Goal: Task Accomplishment & Management: Manage account settings

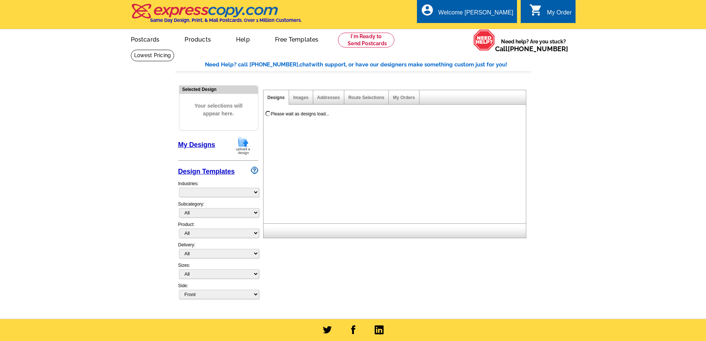
select select "785"
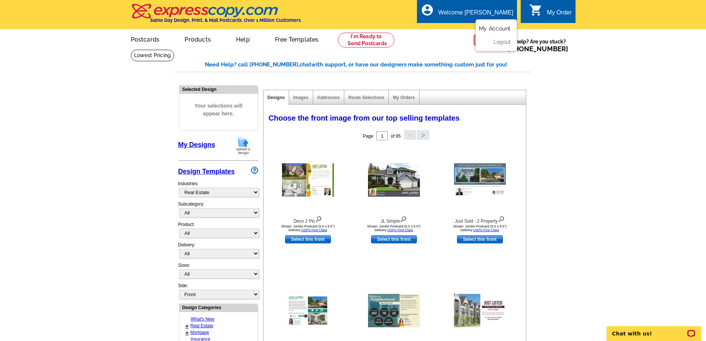
click at [491, 28] on link "My Account" at bounding box center [495, 28] width 32 height 7
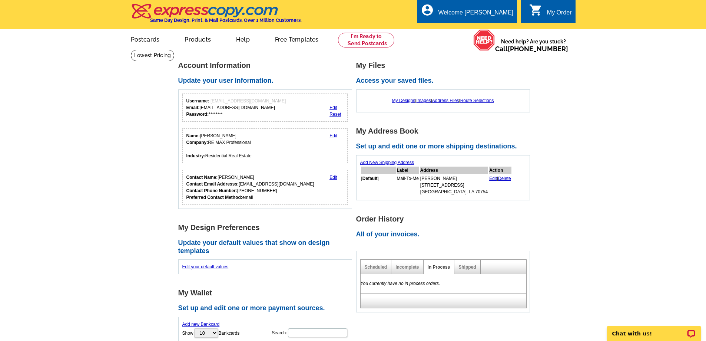
click at [334, 135] on link "Edit" at bounding box center [334, 135] width 8 height 5
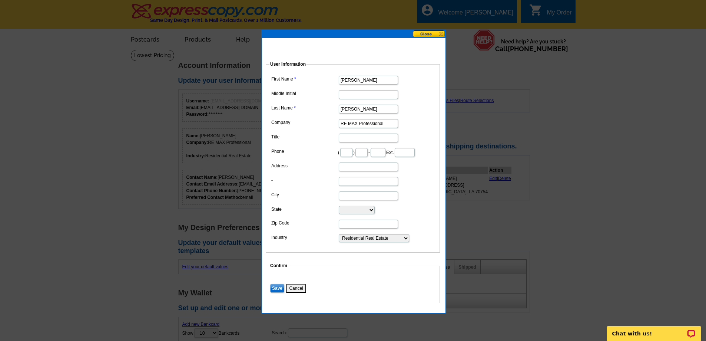
drag, startPoint x: 391, startPoint y: 124, endPoint x: 287, endPoint y: 131, distance: 104.4
click at [281, 132] on dl "First Name Shelley Middle Initial Last Name Simmons Company RE MAX Professional…" at bounding box center [353, 158] width 167 height 169
type input "Elevate Real Estate Services"
type input "225"
type input "230"
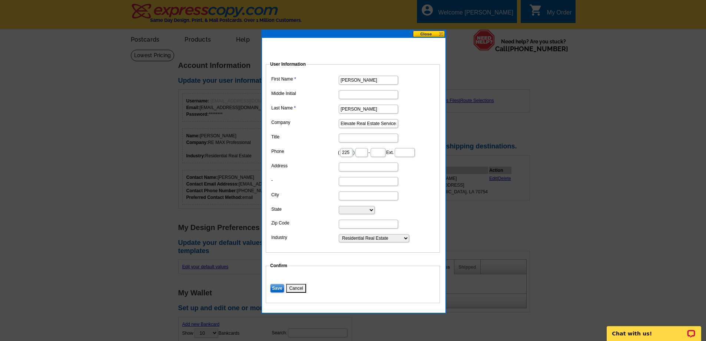
type input "3222"
type input "8175 Vincent Rd"
type input "Suite I"
type input "Denham Springs"
select select "LA"
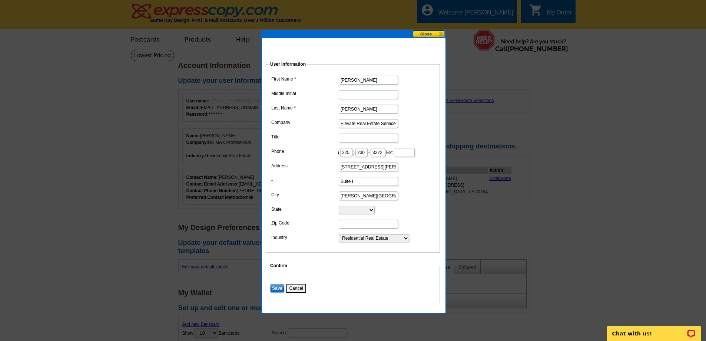
type input "70726"
click at [275, 293] on input "Save" at bounding box center [277, 288] width 14 height 9
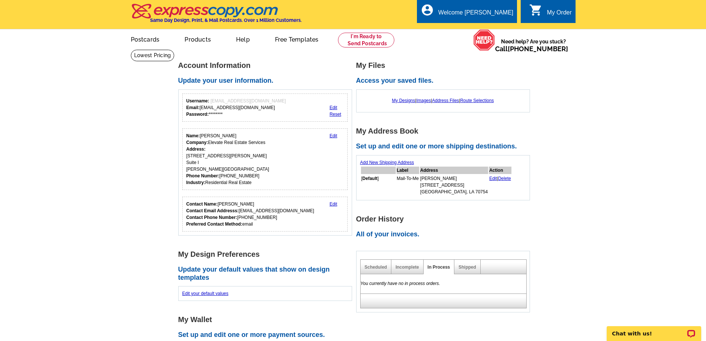
click at [331, 137] on link "Edit" at bounding box center [334, 135] width 8 height 5
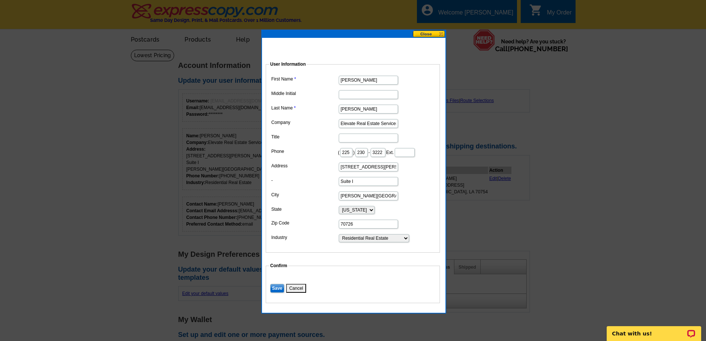
drag, startPoint x: 337, startPoint y: 157, endPoint x: 327, endPoint y: 158, distance: 9.7
click at [329, 158] on dd "( 225 ) 230 - 3222 Ext." at bounding box center [353, 151] width 167 height 11
type input "953"
drag, startPoint x: 369, startPoint y: 157, endPoint x: 341, endPoint y: 151, distance: 29.2
click at [354, 158] on dd "( 225 ) 953 - 3222 Ext." at bounding box center [353, 151] width 167 height 11
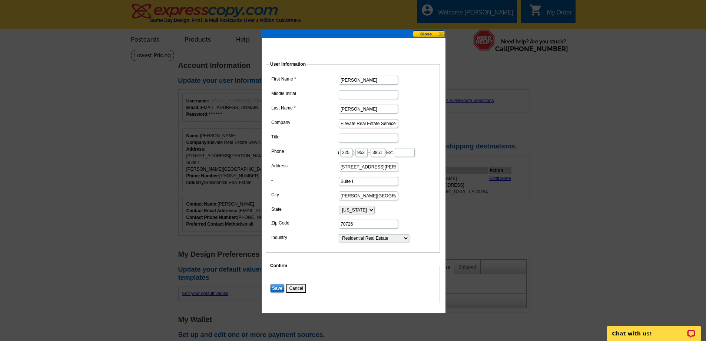
type input "3851"
click at [274, 293] on input "Save" at bounding box center [277, 288] width 14 height 9
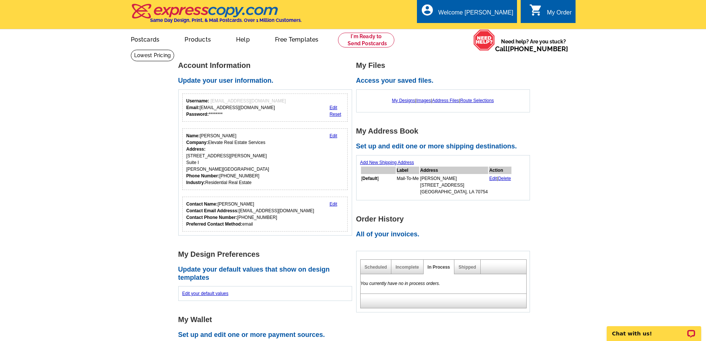
click at [553, 13] on div "My Order" at bounding box center [559, 14] width 25 height 10
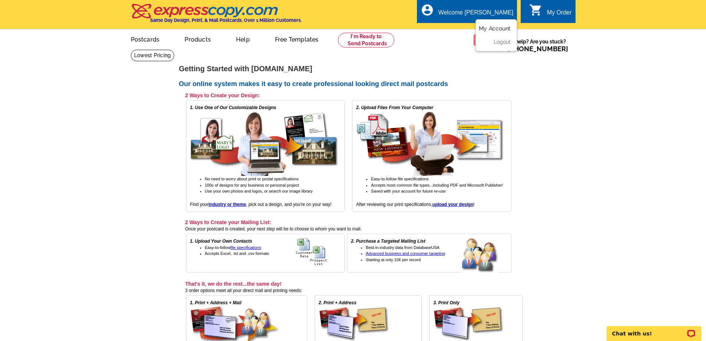
click at [494, 29] on link "My Account" at bounding box center [495, 28] width 32 height 7
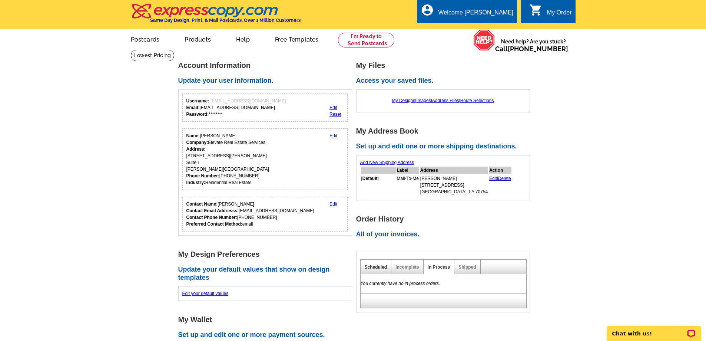
click at [382, 265] on link "Scheduled" at bounding box center [376, 266] width 23 height 5
click at [408, 270] on link "Incomplete" at bounding box center [407, 266] width 23 height 5
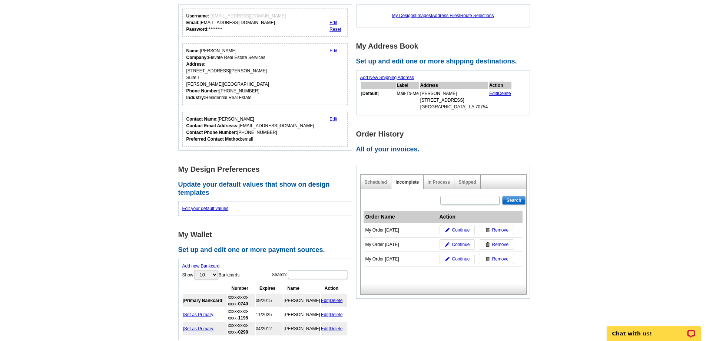
scroll to position [99, 0]
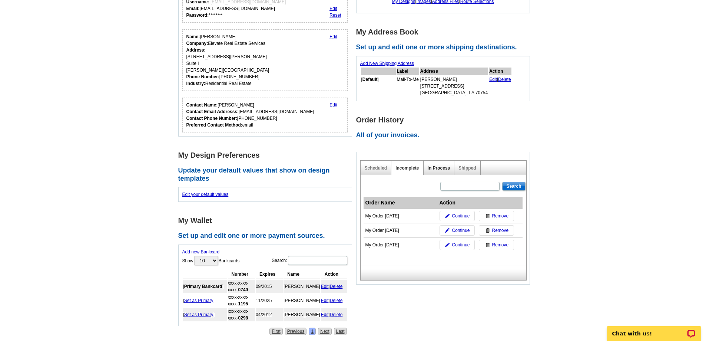
click at [442, 169] on link "In Process" at bounding box center [439, 167] width 23 height 5
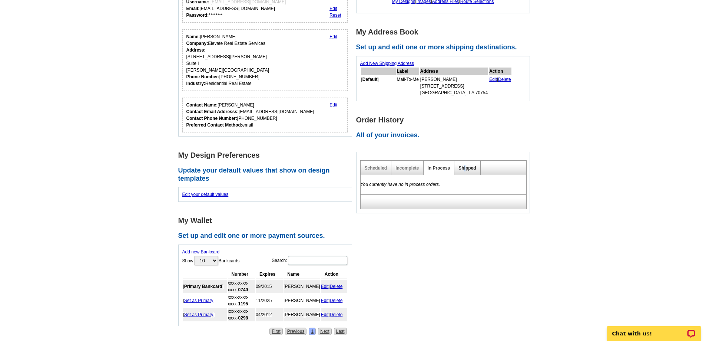
click at [466, 168] on link "Shipped" at bounding box center [467, 167] width 17 height 5
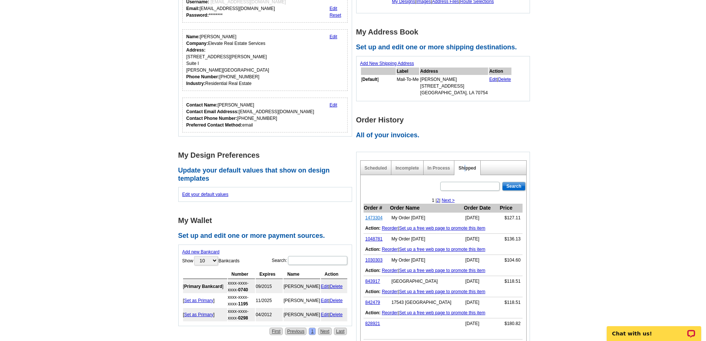
click at [375, 217] on link "1473304" at bounding box center [374, 217] width 17 height 5
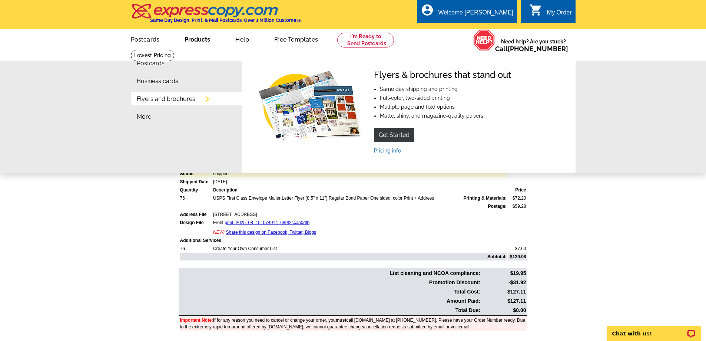
click at [162, 99] on link "Flyers and brochures" at bounding box center [166, 99] width 59 height 6
